Goal: Information Seeking & Learning: Learn about a topic

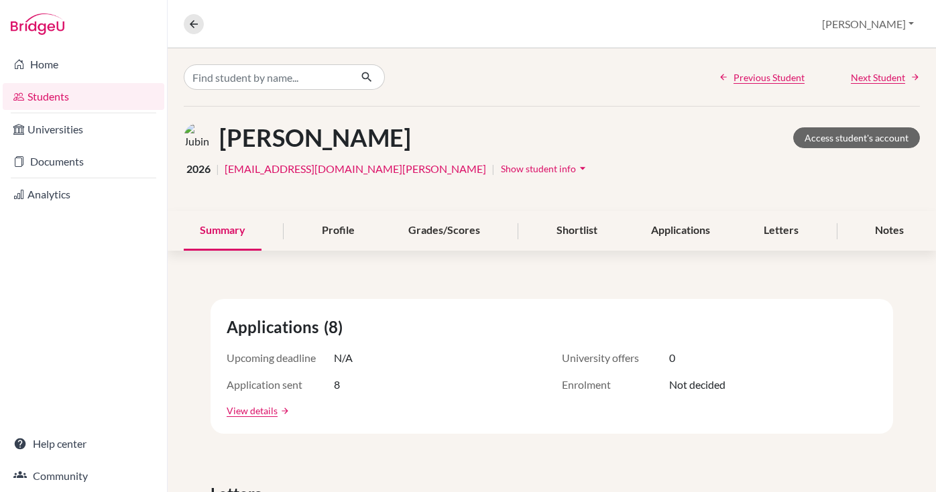
click at [49, 100] on link "Students" at bounding box center [84, 96] width 162 height 27
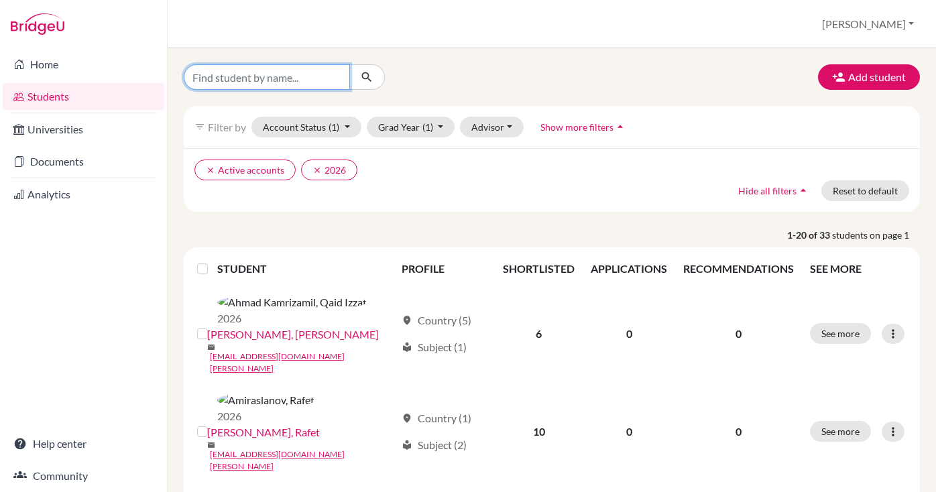
click at [235, 78] on input "Find student by name..." at bounding box center [267, 76] width 166 height 25
type input "Nabil"
click button "submit" at bounding box center [367, 76] width 36 height 25
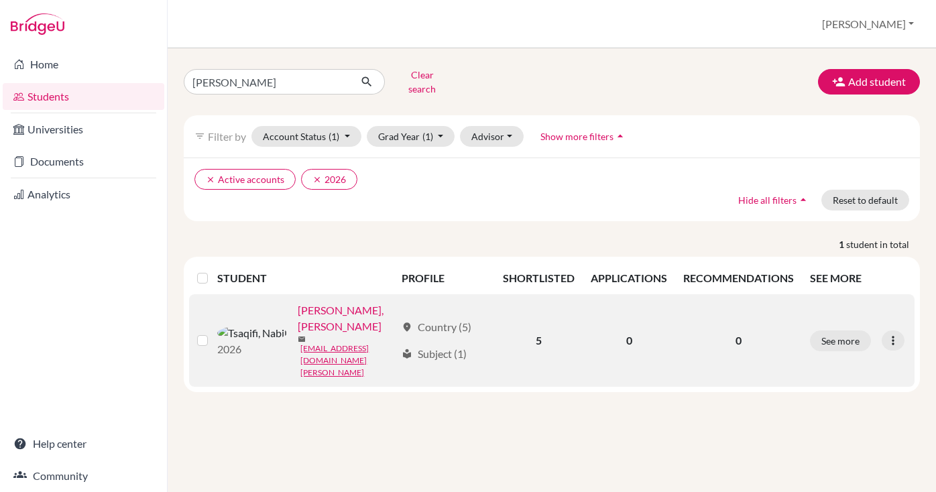
click at [322, 316] on div "[PERSON_NAME], [PERSON_NAME]" at bounding box center [347, 318] width 98 height 32
click at [302, 313] on link "[PERSON_NAME], [PERSON_NAME]" at bounding box center [347, 318] width 98 height 32
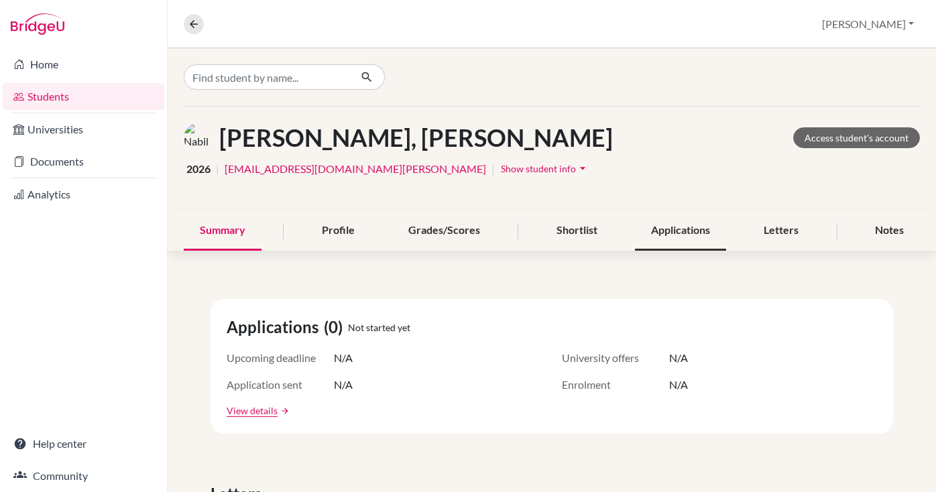
click at [672, 238] on div "Applications" at bounding box center [680, 231] width 91 height 40
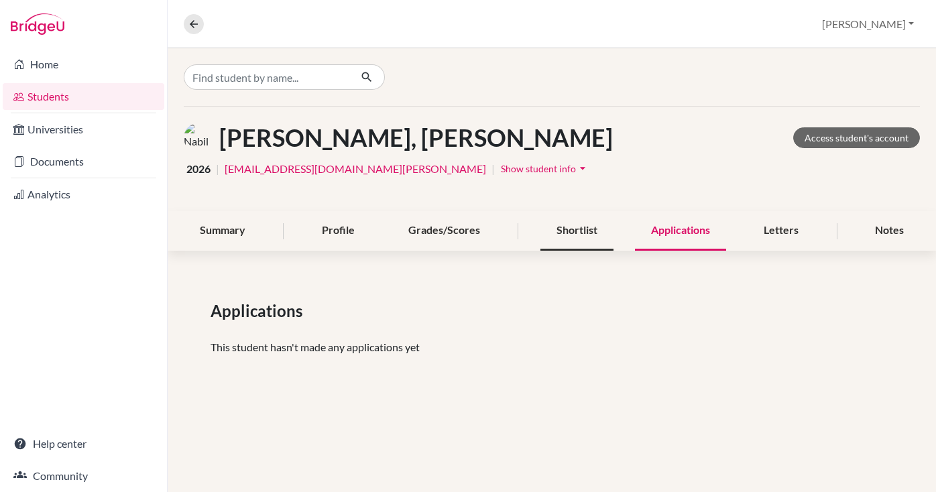
click at [589, 241] on div "Shortlist" at bounding box center [576, 231] width 73 height 40
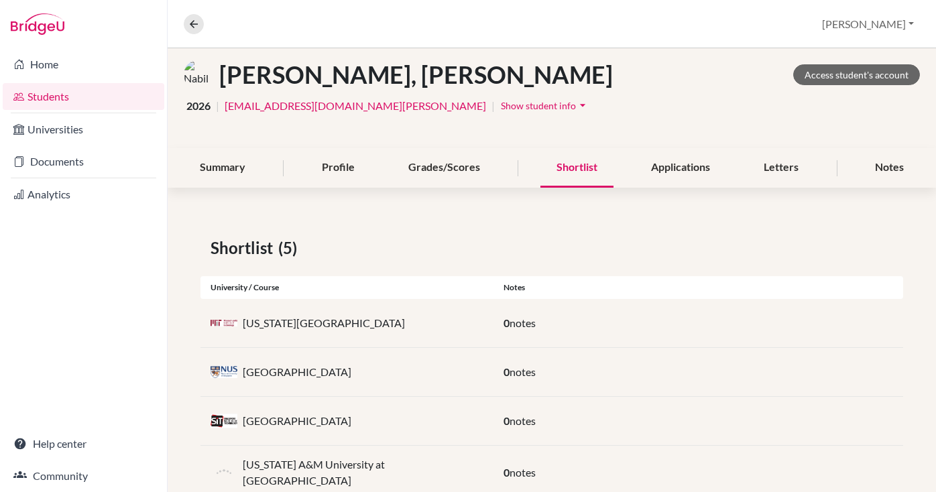
scroll to position [147, 0]
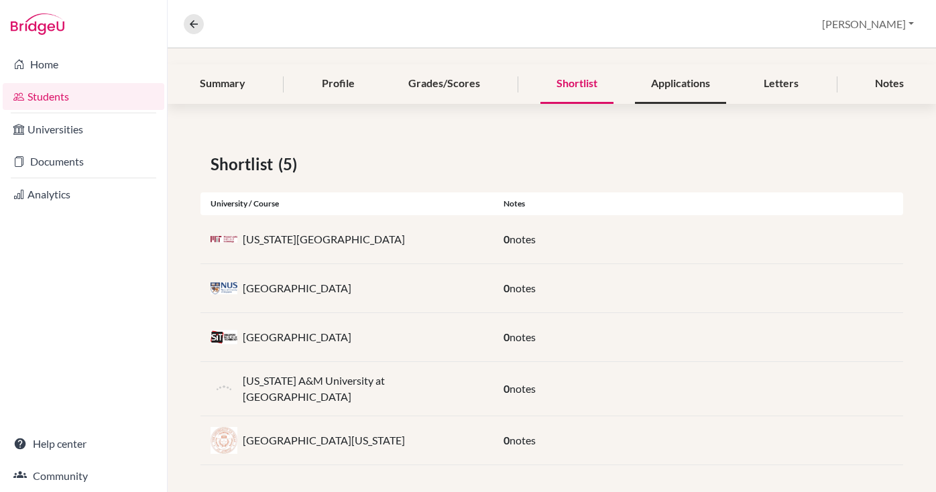
click at [680, 86] on div "Applications" at bounding box center [680, 84] width 91 height 40
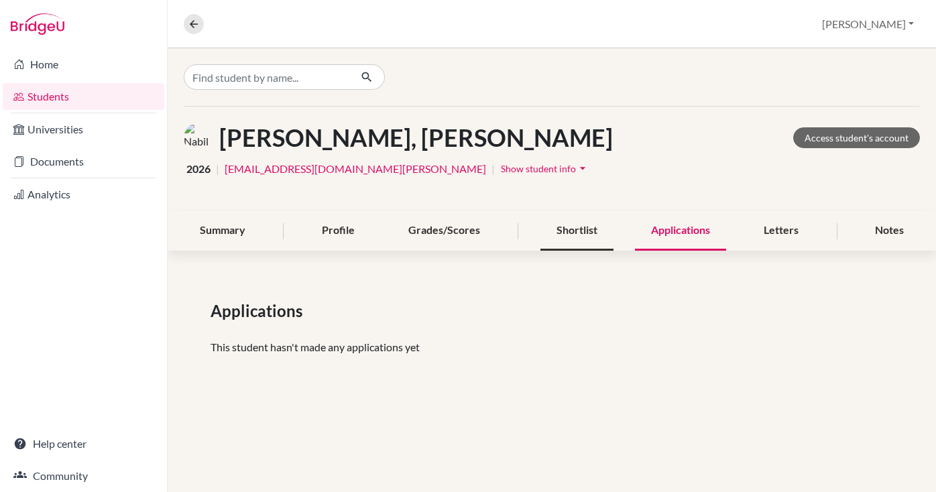
click at [592, 245] on div "Shortlist" at bounding box center [576, 231] width 73 height 40
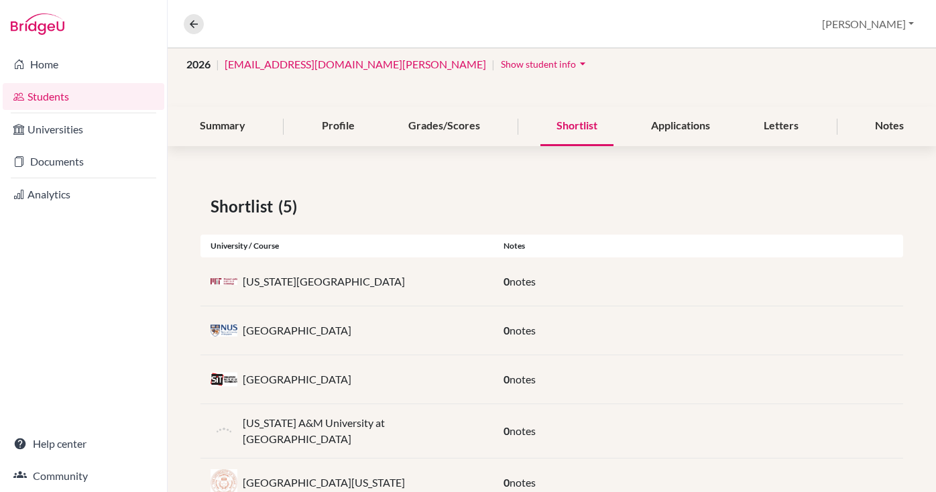
scroll to position [147, 0]
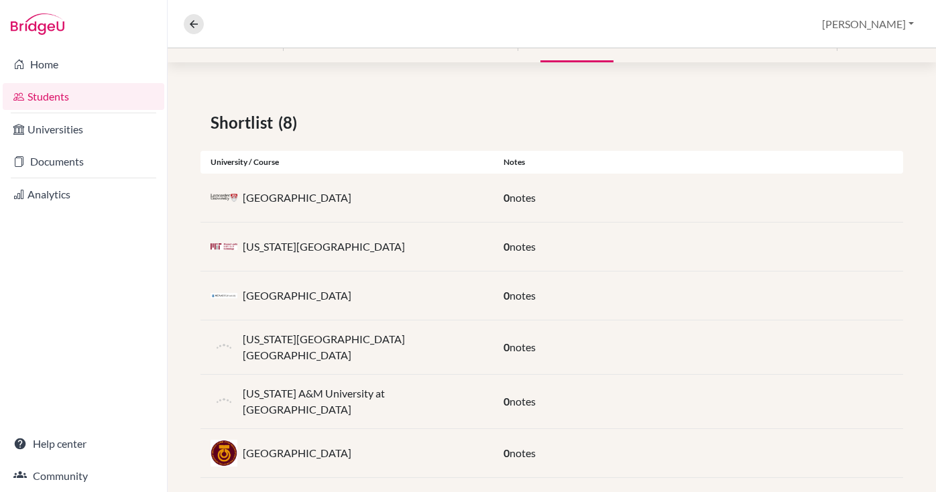
scroll to position [185, 0]
